Goal: Information Seeking & Learning: Learn about a topic

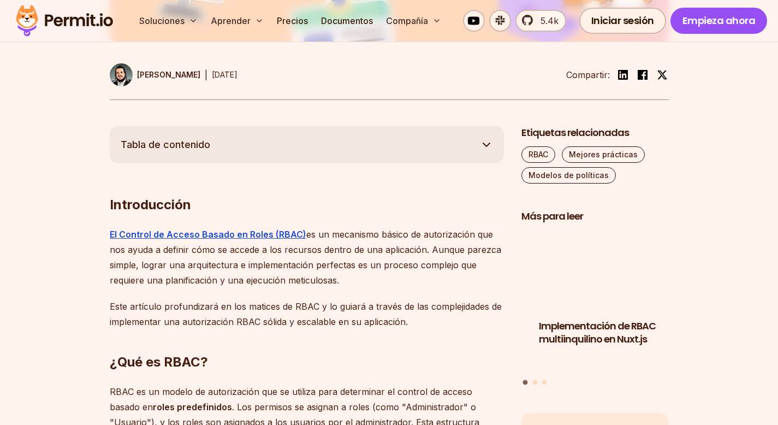
scroll to position [560, 0]
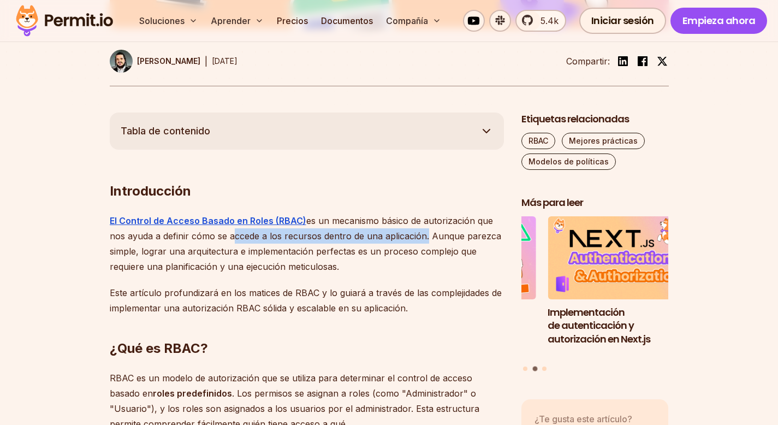
drag, startPoint x: 227, startPoint y: 230, endPoint x: 422, endPoint y: 232, distance: 195.0
click at [422, 232] on font "es un mecanismo básico de autorización que nos ayuda a definir cómo se accede a…" at bounding box center [306, 243] width 392 height 57
drag, startPoint x: 485, startPoint y: 238, endPoint x: 363, endPoint y: 265, distance: 125.5
click at [363, 265] on p "El Control de Acceso Basado en Roles (RBAC) es un mecanismo básico de autorizac…" at bounding box center [307, 243] width 394 height 61
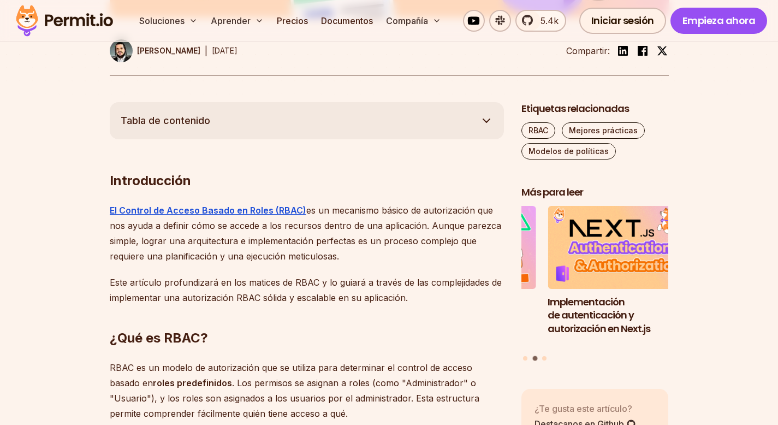
scroll to position [580, 0]
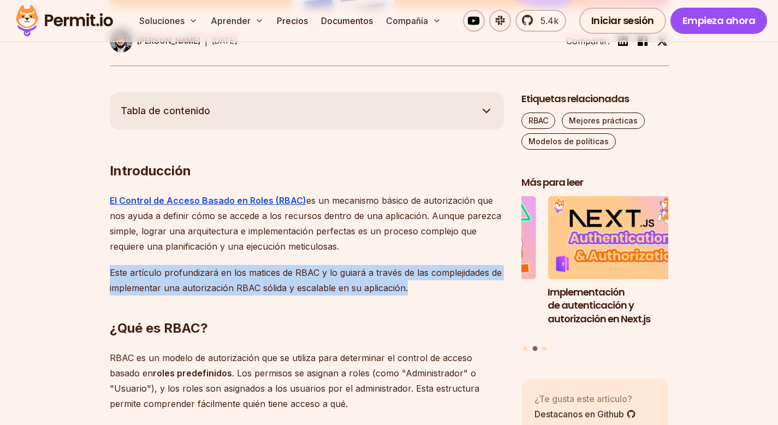
drag, startPoint x: 405, startPoint y: 288, endPoint x: 108, endPoint y: 274, distance: 297.4
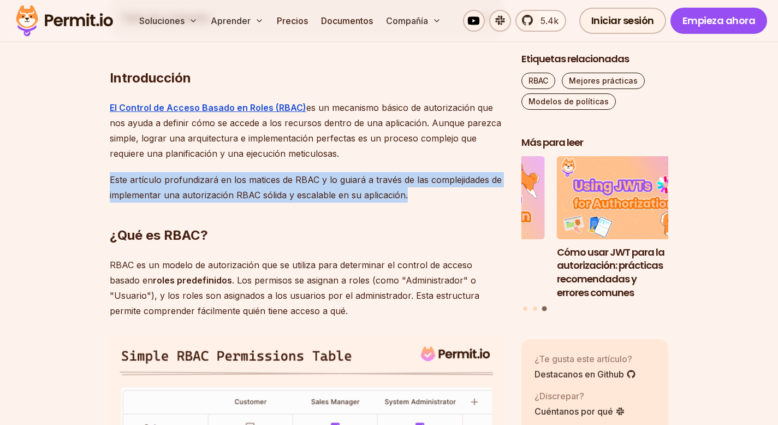
scroll to position [686, 0]
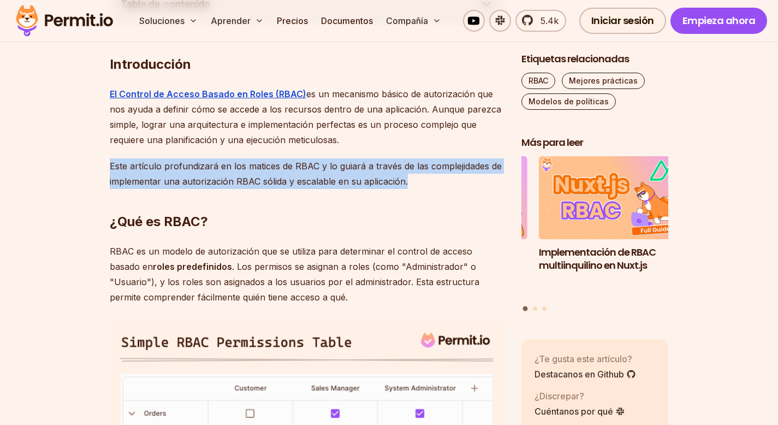
drag, startPoint x: 112, startPoint y: 254, endPoint x: 450, endPoint y: 294, distance: 340.5
click at [450, 294] on p "RBAC es un modelo de autorización que se utiliza para determinar el control de …" at bounding box center [307, 274] width 394 height 61
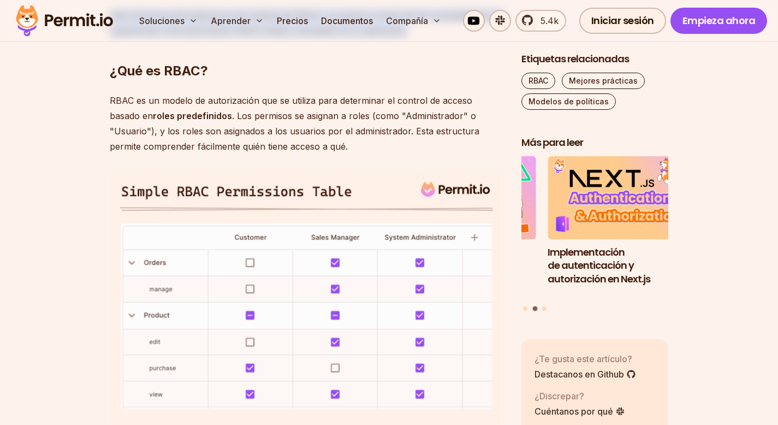
scroll to position [843, 0]
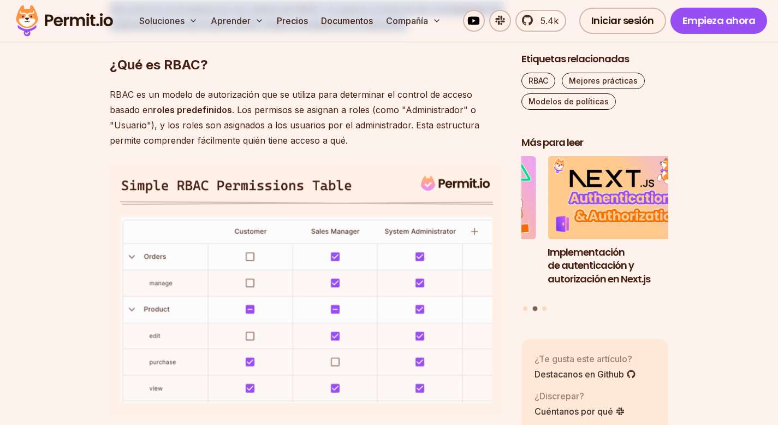
click at [126, 257] on img at bounding box center [307, 290] width 394 height 251
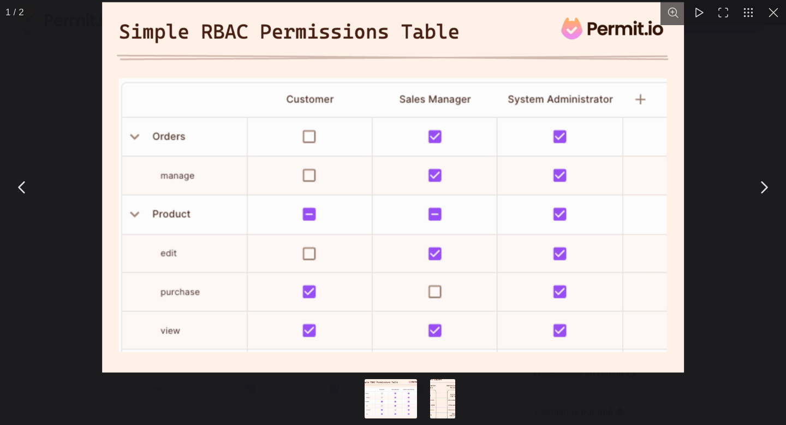
click at [732, 110] on div "Puede cerrar este contenido modal con la tecla ESC" at bounding box center [393, 187] width 786 height 375
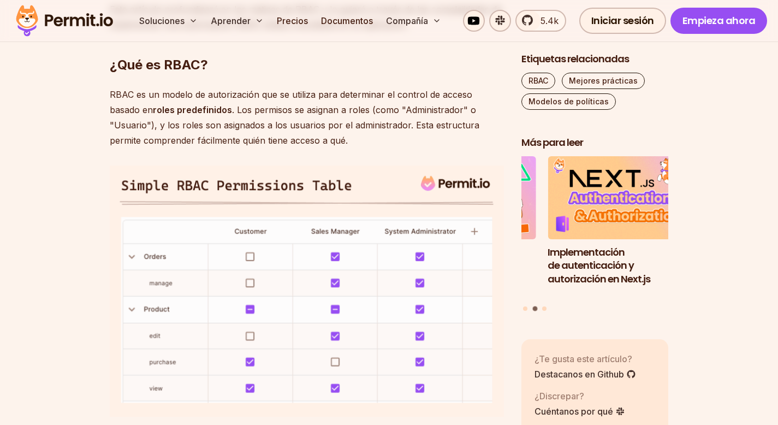
drag, startPoint x: 209, startPoint y: 112, endPoint x: 451, endPoint y: 137, distance: 243.2
click at [451, 137] on p "RBAC es un modelo de autorización que se utiliza para determinar el control de …" at bounding box center [307, 117] width 394 height 61
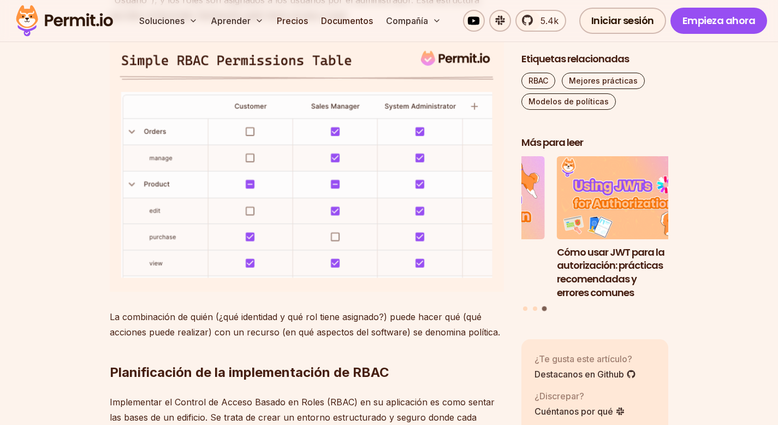
scroll to position [970, 0]
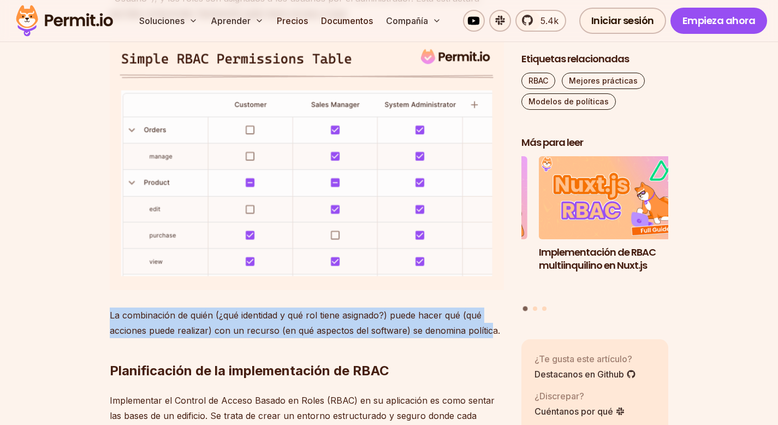
drag, startPoint x: 107, startPoint y: 312, endPoint x: 490, endPoint y: 325, distance: 383.6
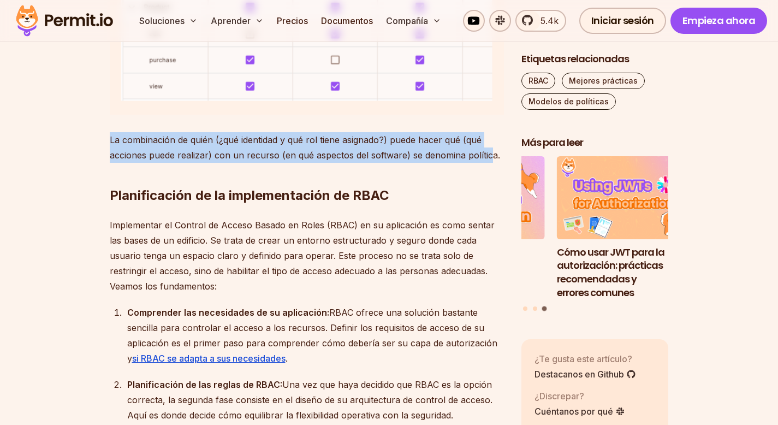
scroll to position [1150, 0]
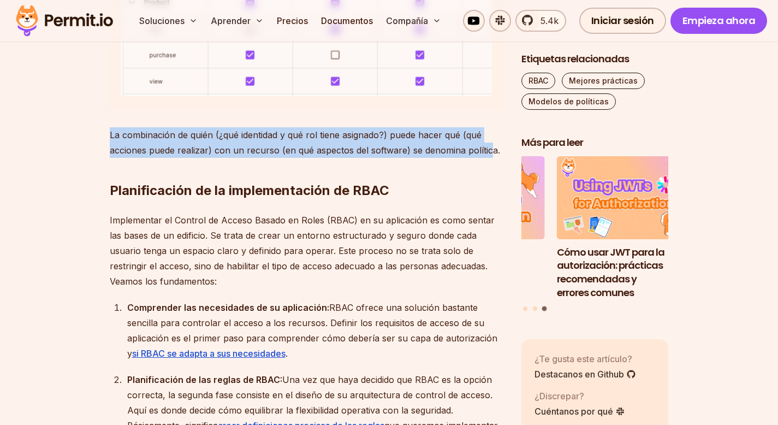
drag, startPoint x: 128, startPoint y: 301, endPoint x: 360, endPoint y: 353, distance: 237.8
click at [360, 353] on div "Comprender las necesidades de su aplicación: RBAC ofrece una solución bastante …" at bounding box center [315, 330] width 377 height 61
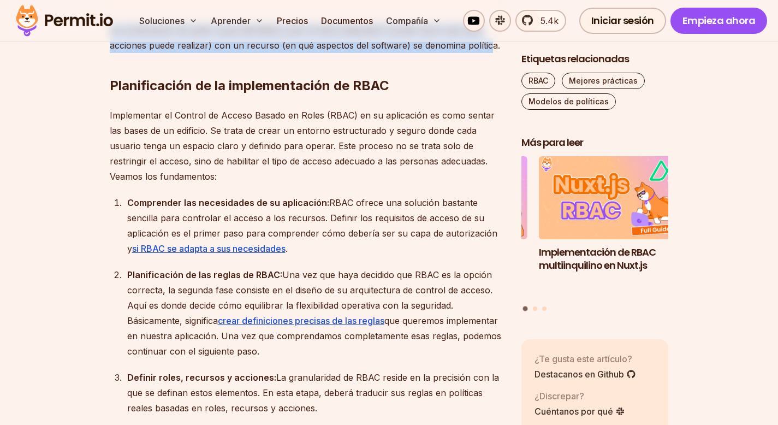
scroll to position [1257, 0]
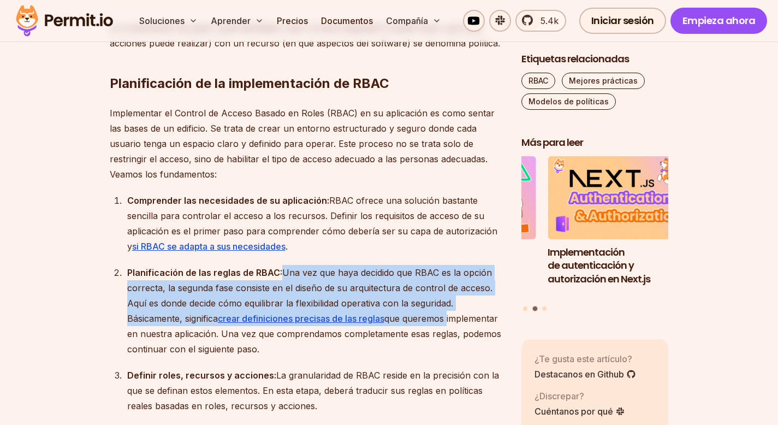
drag, startPoint x: 279, startPoint y: 278, endPoint x: 461, endPoint y: 315, distance: 186.2
click at [461, 315] on div "Planificación de las reglas de RBAC: Una vez que haya decidido que RBAC es la o…" at bounding box center [315, 311] width 377 height 92
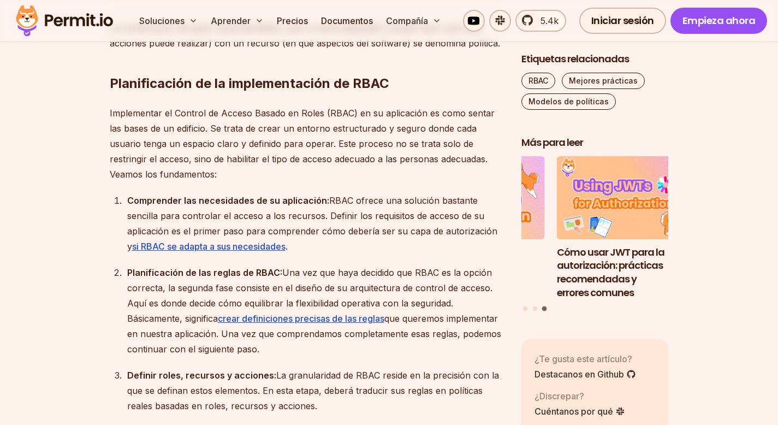
click at [305, 254] on ol "Comprender las necesidades de su aplicación: RBAC ofrece una solución bastante …" at bounding box center [307, 339] width 394 height 293
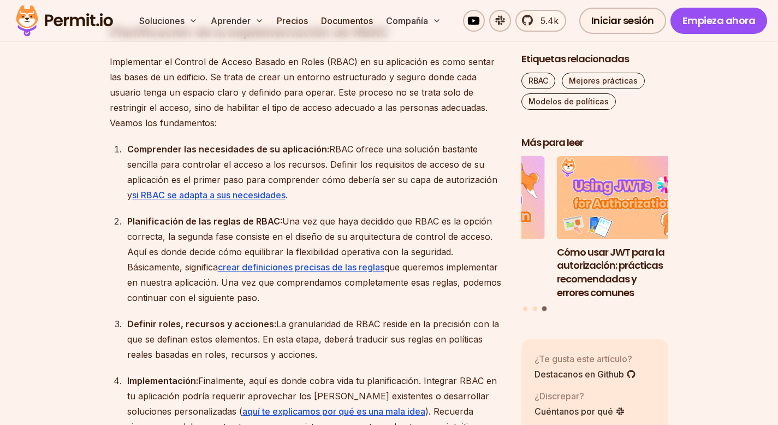
scroll to position [1316, 0]
